Goal: Task Accomplishment & Management: Use online tool/utility

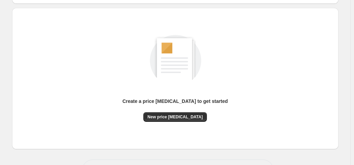
scroll to position [92, 0]
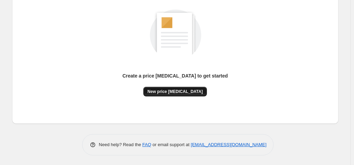
click at [180, 92] on span "New price [MEDICAL_DATA]" at bounding box center [174, 91] width 55 height 5
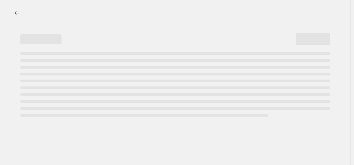
select select "percentage"
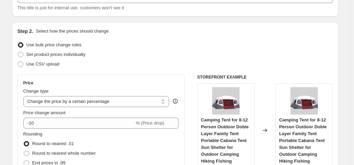
scroll to position [137, 0]
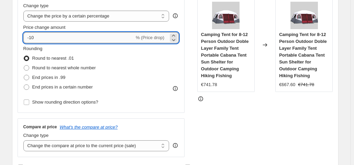
click at [49, 38] on input "-10" at bounding box center [78, 37] width 111 height 11
type input "-1"
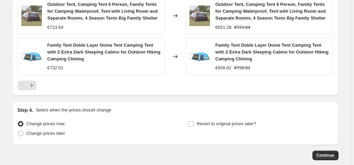
scroll to position [572, 0]
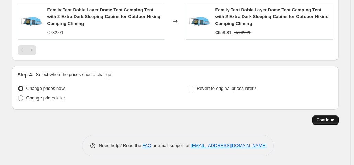
type input "-35"
click at [324, 120] on span "Continue" at bounding box center [325, 120] width 18 height 5
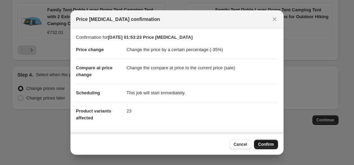
click at [262, 144] on span "Confirm" at bounding box center [266, 144] width 16 height 5
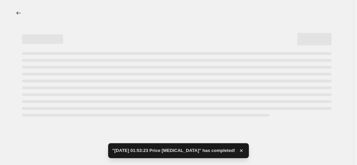
select select "percentage"
